Goal: Task Accomplishment & Management: Manage account settings

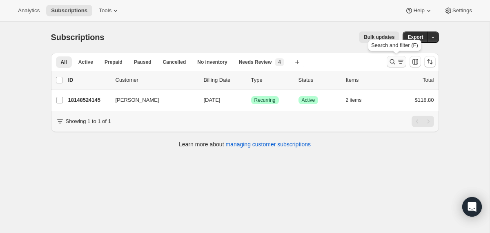
click at [387, 64] on button "Search and filter results" at bounding box center [397, 61] width 20 height 11
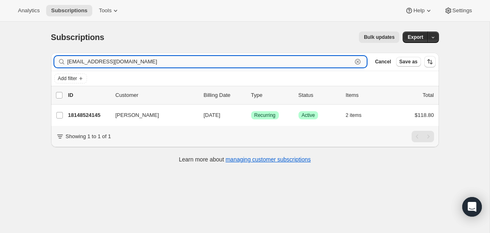
click at [277, 63] on input "kelprikat@gmail.com" at bounding box center [209, 61] width 285 height 11
paste input "silberstein.amanda"
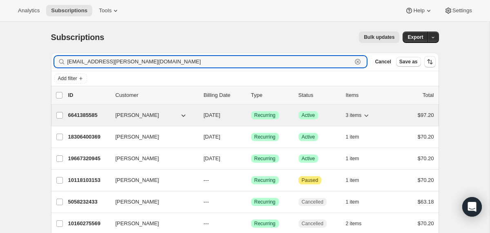
type input "[EMAIL_ADDRESS][PERSON_NAME][DOMAIN_NAME]"
click at [194, 111] on div "[PERSON_NAME]" at bounding box center [157, 115] width 82 height 8
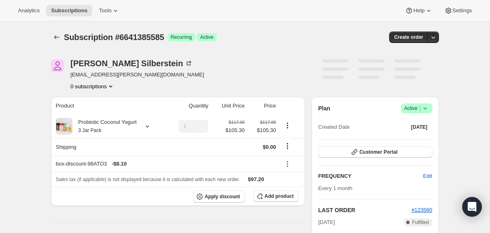
click at [428, 108] on icon at bounding box center [425, 108] width 8 height 8
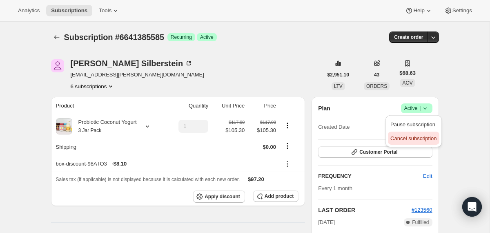
click at [419, 134] on span "Cancel subscription" at bounding box center [413, 138] width 46 height 8
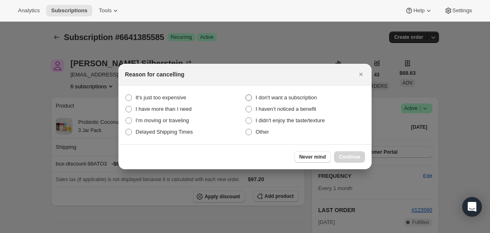
click at [310, 94] on span "I don't want a subscription" at bounding box center [286, 98] width 61 height 8
click at [246, 94] on subscription "I don't want a subscription" at bounding box center [245, 94] width 0 height 0
radio subscription "true"
click at [350, 160] on span "Continue" at bounding box center [349, 157] width 21 height 7
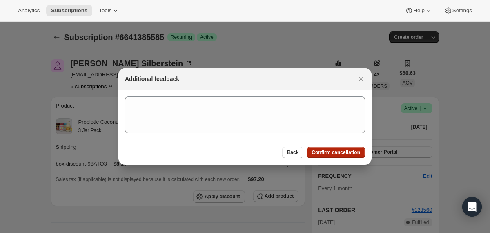
click at [342, 154] on span "Confirm cancellation" at bounding box center [336, 152] width 49 height 7
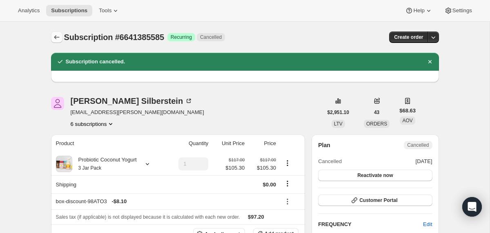
click at [54, 33] on icon "Subscriptions" at bounding box center [57, 37] width 8 height 8
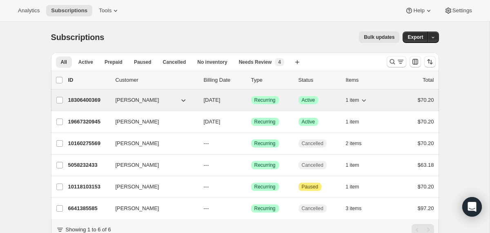
click at [196, 102] on div "[PERSON_NAME]" at bounding box center [157, 100] width 82 height 8
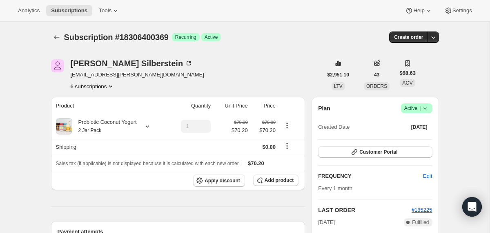
click at [428, 107] on icon at bounding box center [425, 108] width 8 height 8
click at [413, 140] on span "Cancel subscription" at bounding box center [413, 138] width 46 height 6
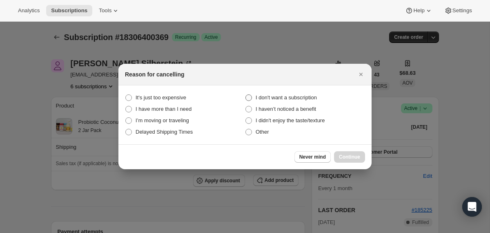
click at [308, 96] on span "I don't want a subscription" at bounding box center [286, 97] width 61 height 6
click at [246, 95] on subscription "I don't want a subscription" at bounding box center [245, 94] width 0 height 0
radio subscription "true"
click at [345, 159] on span "Continue" at bounding box center [349, 157] width 21 height 7
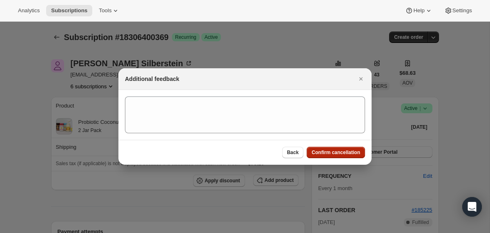
click at [342, 155] on span "Confirm cancellation" at bounding box center [336, 152] width 49 height 7
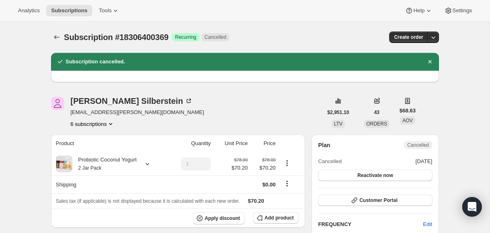
click at [56, 31] on div "Subscription #18306400369. This page is ready Subscription #18306400369 Success…" at bounding box center [245, 37] width 388 height 31
click at [56, 35] on icon "Subscriptions" at bounding box center [57, 37] width 8 height 8
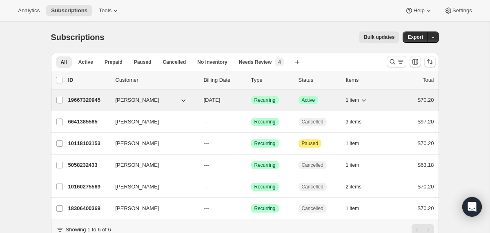
click at [206, 101] on span "09/28/2025" at bounding box center [212, 100] width 17 height 6
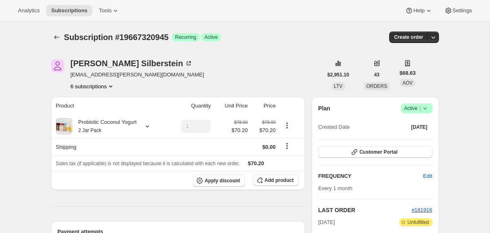
click at [424, 107] on icon at bounding box center [425, 108] width 8 height 8
click at [396, 137] on span "Cancel subscription" at bounding box center [413, 138] width 46 height 6
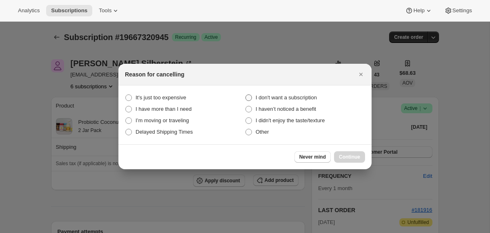
click at [297, 97] on span "I don't want a subscription" at bounding box center [286, 97] width 61 height 6
click at [246, 95] on subscription "I don't want a subscription" at bounding box center [245, 94] width 0 height 0
radio subscription "true"
click at [350, 153] on button "Continue" at bounding box center [349, 156] width 31 height 11
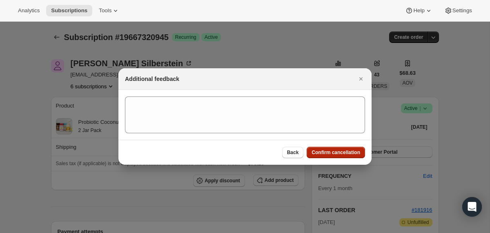
click at [350, 153] on span "Confirm cancellation" at bounding box center [336, 152] width 49 height 7
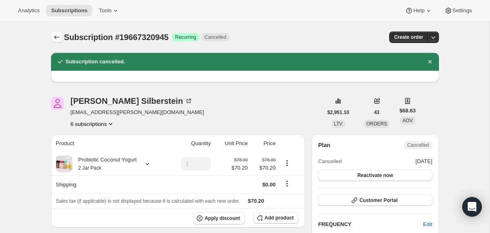
click at [58, 36] on icon "Subscriptions" at bounding box center [57, 37] width 8 height 8
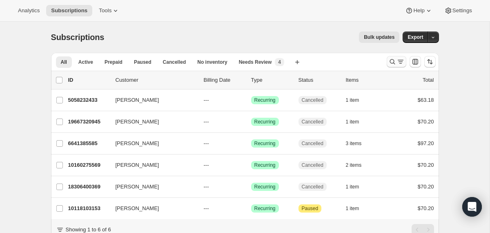
click at [390, 63] on icon "Search and filter results" at bounding box center [392, 62] width 8 height 8
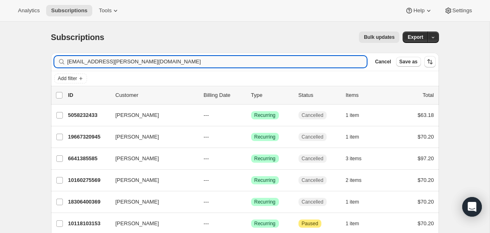
click at [192, 63] on input "[EMAIL_ADDRESS][PERSON_NAME][DOMAIN_NAME]" at bounding box center [217, 61] width 300 height 11
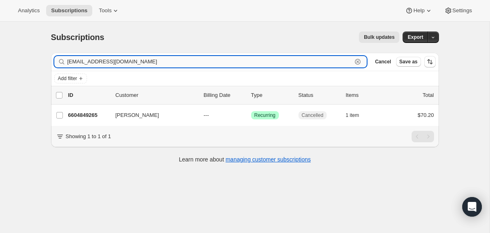
click at [93, 59] on input "[EMAIL_ADDRESS][DOMAIN_NAME]" at bounding box center [209, 61] width 285 height 11
paste input "bmwilkerson@me"
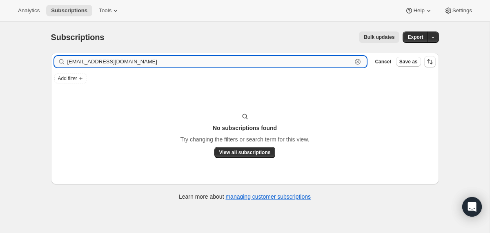
click at [115, 62] on input "[EMAIL_ADDRESS][DOMAIN_NAME]" at bounding box center [209, 61] width 285 height 11
paste input "icloud"
click at [101, 62] on input "[EMAIL_ADDRESS][DOMAIN_NAME]" at bounding box center [209, 61] width 285 height 11
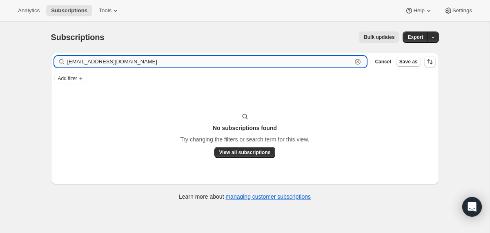
click at [101, 62] on input "[EMAIL_ADDRESS][DOMAIN_NAME]" at bounding box center [209, 61] width 285 height 11
paste input "[EMAIL_ADDRESS]"
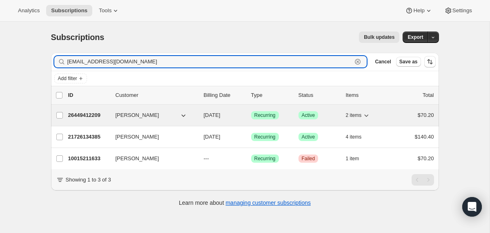
type input "[EMAIL_ADDRESS][DOMAIN_NAME]"
click at [199, 118] on div "26449412209 [PERSON_NAME] [DATE] Success Recurring Success Active 2 items $70.20" at bounding box center [251, 114] width 366 height 11
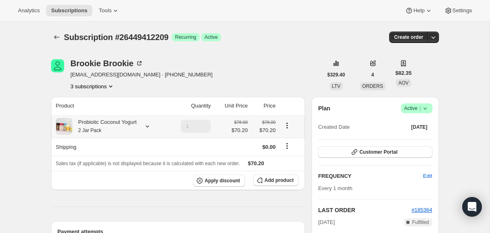
click at [120, 129] on div "Probiotic Coconut Yogurt 2 Jar Pack" at bounding box center [104, 126] width 65 height 16
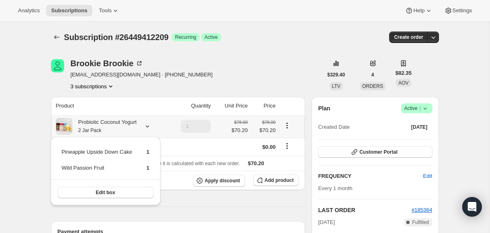
drag, startPoint x: 157, startPoint y: 167, endPoint x: 61, endPoint y: 152, distance: 97.6
click at [61, 152] on div "Pineapple Upside Down Cake 1 Wild Passion Fruit 1 Edit box" at bounding box center [106, 171] width 110 height 68
copy tbody
click at [54, 39] on icon "Subscriptions" at bounding box center [57, 37] width 8 height 8
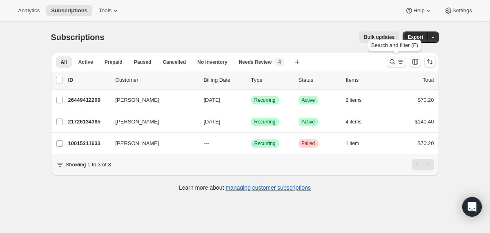
click at [393, 61] on icon "Search and filter results" at bounding box center [392, 62] width 8 height 8
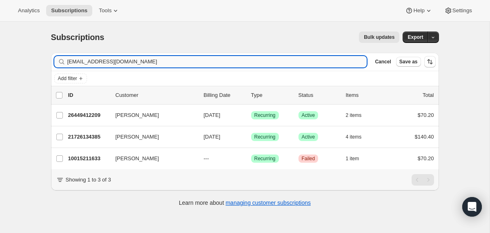
click at [251, 58] on input "[EMAIL_ADDRESS][DOMAIN_NAME]" at bounding box center [217, 61] width 300 height 11
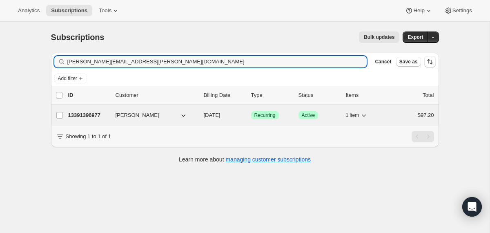
type input "[PERSON_NAME][EMAIL_ADDRESS][PERSON_NAME][DOMAIN_NAME]"
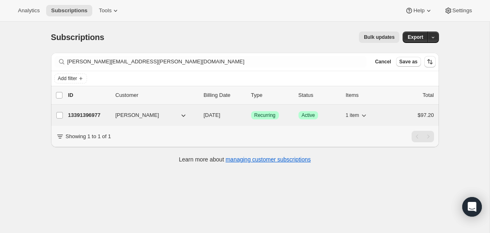
click at [203, 116] on div "13391396977 [PERSON_NAME] [DATE] Success Recurring Success Active 1 item $97.20" at bounding box center [251, 114] width 366 height 11
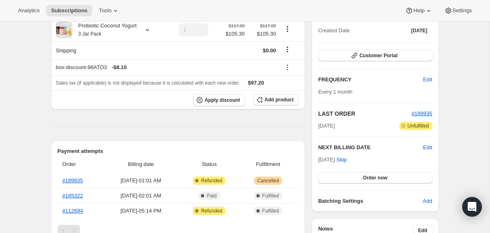
scroll to position [54, 0]
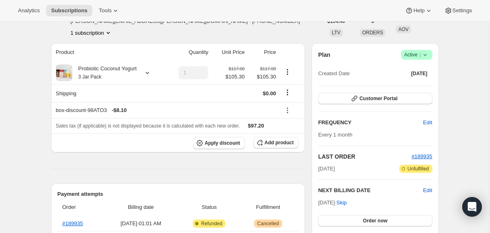
click at [424, 55] on icon at bounding box center [424, 55] width 3 height 2
click at [400, 85] on span "Cancel subscription" at bounding box center [413, 85] width 46 height 6
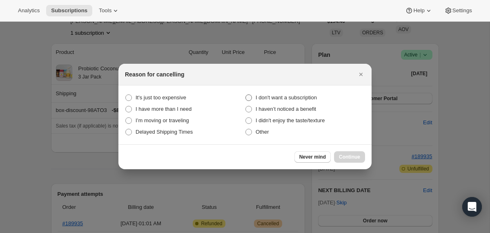
click at [289, 97] on span "I don't want a subscription" at bounding box center [286, 97] width 61 height 6
click at [246, 95] on subscription "I don't want a subscription" at bounding box center [245, 94] width 0 height 0
radio subscription "true"
click at [342, 154] on span "Continue" at bounding box center [349, 157] width 21 height 7
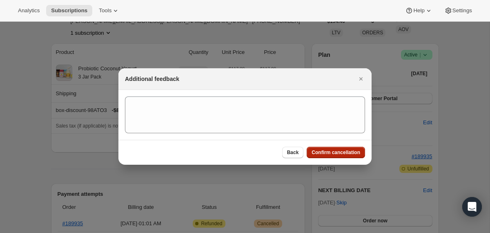
click at [342, 154] on span "Confirm cancellation" at bounding box center [336, 152] width 49 height 7
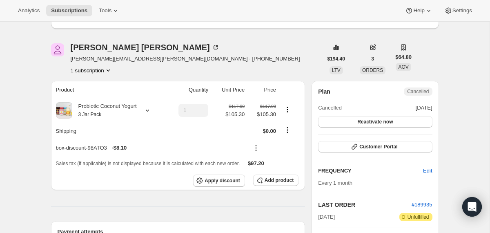
scroll to position [0, 0]
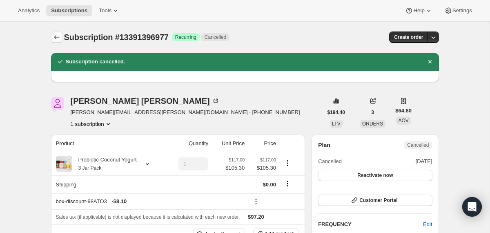
click at [58, 37] on icon "Subscriptions" at bounding box center [56, 37] width 5 height 4
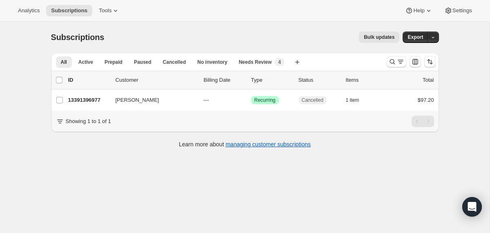
click at [387, 67] on div at bounding box center [397, 61] width 20 height 11
click at [388, 65] on icon "Search and filter results" at bounding box center [392, 62] width 8 height 8
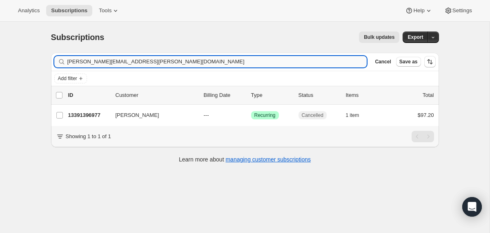
click at [301, 64] on input "[PERSON_NAME][EMAIL_ADDRESS][PERSON_NAME][DOMAIN_NAME]" at bounding box center [217, 61] width 300 height 11
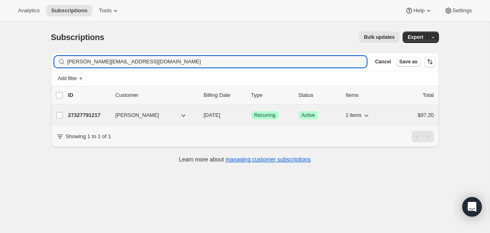
type input "jackson.rashanda2@gmail.com"
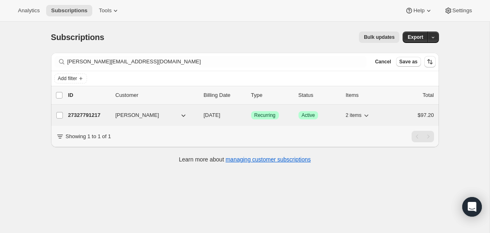
click at [200, 116] on div "27327791217 Rashanda Jackson 09/17/2025 Success Recurring Success Active 2 item…" at bounding box center [251, 114] width 366 height 11
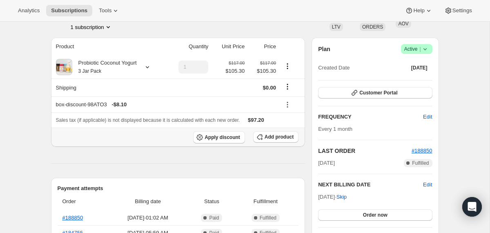
scroll to position [44, 0]
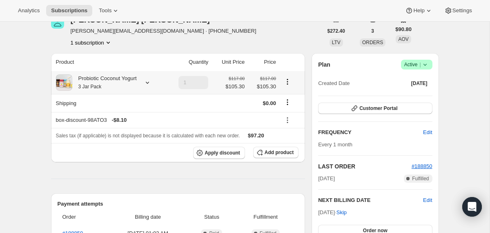
click at [119, 82] on div "Probiotic Coconut Yogurt 3 Jar Pack" at bounding box center [104, 82] width 65 height 16
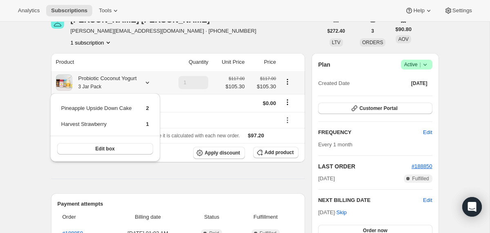
drag, startPoint x: 156, startPoint y: 124, endPoint x: 62, endPoint y: 110, distance: 95.0
click at [62, 110] on div "Pineapple Upside Down Cake 2 Harvest Strawberry 1 Edit box" at bounding box center [105, 127] width 110 height 68
copy tbody
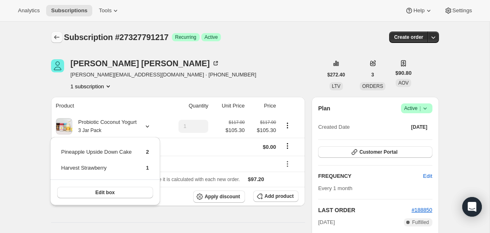
click at [53, 36] on icon "Subscriptions" at bounding box center [57, 37] width 8 height 8
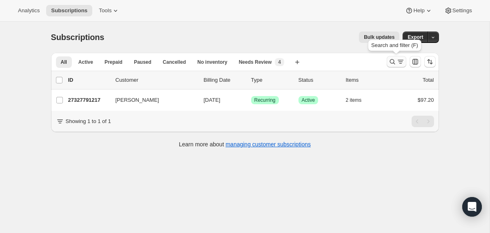
click at [396, 59] on icon "Search and filter results" at bounding box center [392, 62] width 8 height 8
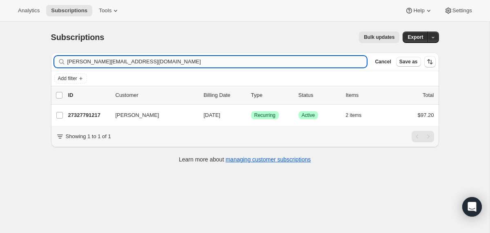
click at [277, 61] on input "jackson.rashanda2@gmail.com" at bounding box center [217, 61] width 300 height 11
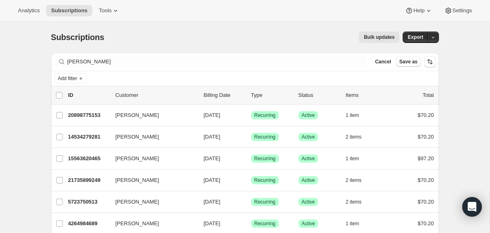
click at [112, 69] on div "Filter subscribers Ashley Clear Cancel Save as" at bounding box center [245, 62] width 388 height 18
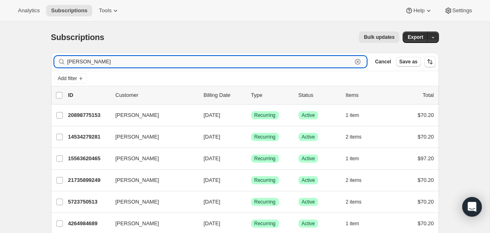
click at [112, 62] on input "Ashley" at bounding box center [209, 61] width 285 height 11
paste input "amber.baseggio@gmail.com"
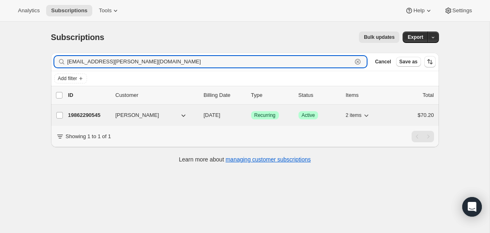
type input "amber.baseggio@gmail.com"
click at [205, 119] on p "09/09/2025" at bounding box center [224, 115] width 41 height 8
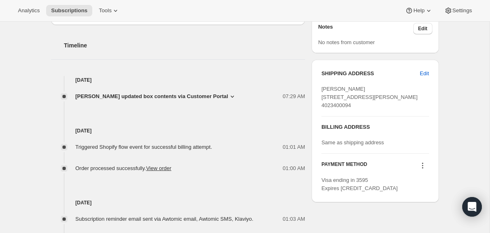
scroll to position [297, 0]
click at [151, 96] on span "Amber Mathine updated box contents via Customer Portal" at bounding box center [152, 97] width 153 height 8
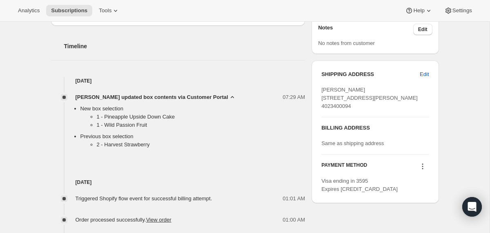
click at [151, 96] on span "Amber Mathine updated box contents via Customer Portal" at bounding box center [152, 97] width 153 height 8
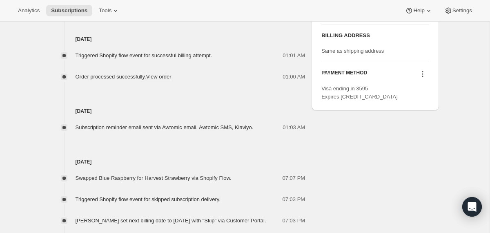
scroll to position [390, 0]
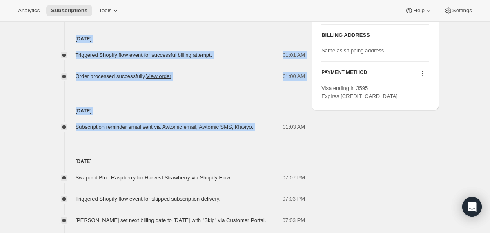
drag, startPoint x: 275, startPoint y: 131, endPoint x: 181, endPoint y: 32, distance: 135.8
click at [181, 32] on div "Aug 17, 2025 Amber Mathine updated box contents via Customer Portal 07:29 AM Ne…" at bounding box center [178, 129] width 254 height 291
copy div "Aug 9, 2025 Triggered Shopify flow event for successful billing attempt. 01:01 …"
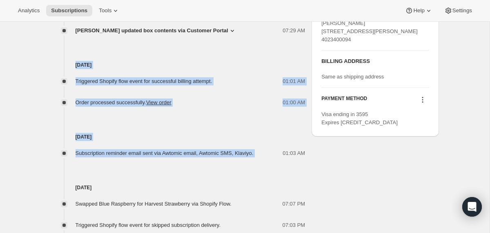
scroll to position [315, 0]
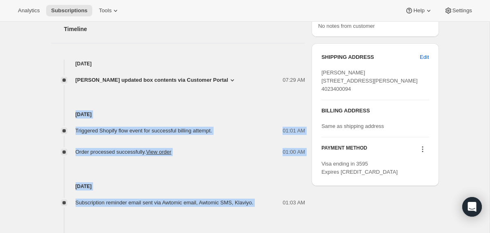
drag, startPoint x: 245, startPoint y: 172, endPoint x: 201, endPoint y: 105, distance: 80.3
click at [201, 105] on div "Aug 17, 2025 Amber Mathine updated box contents via Customer Portal 07:29 AM Ne…" at bounding box center [178, 205] width 254 height 291
copy div "Aug 9, 2025 Triggered Shopify flow event for successful billing attempt. 01:01 …"
